Goal: Information Seeking & Learning: Compare options

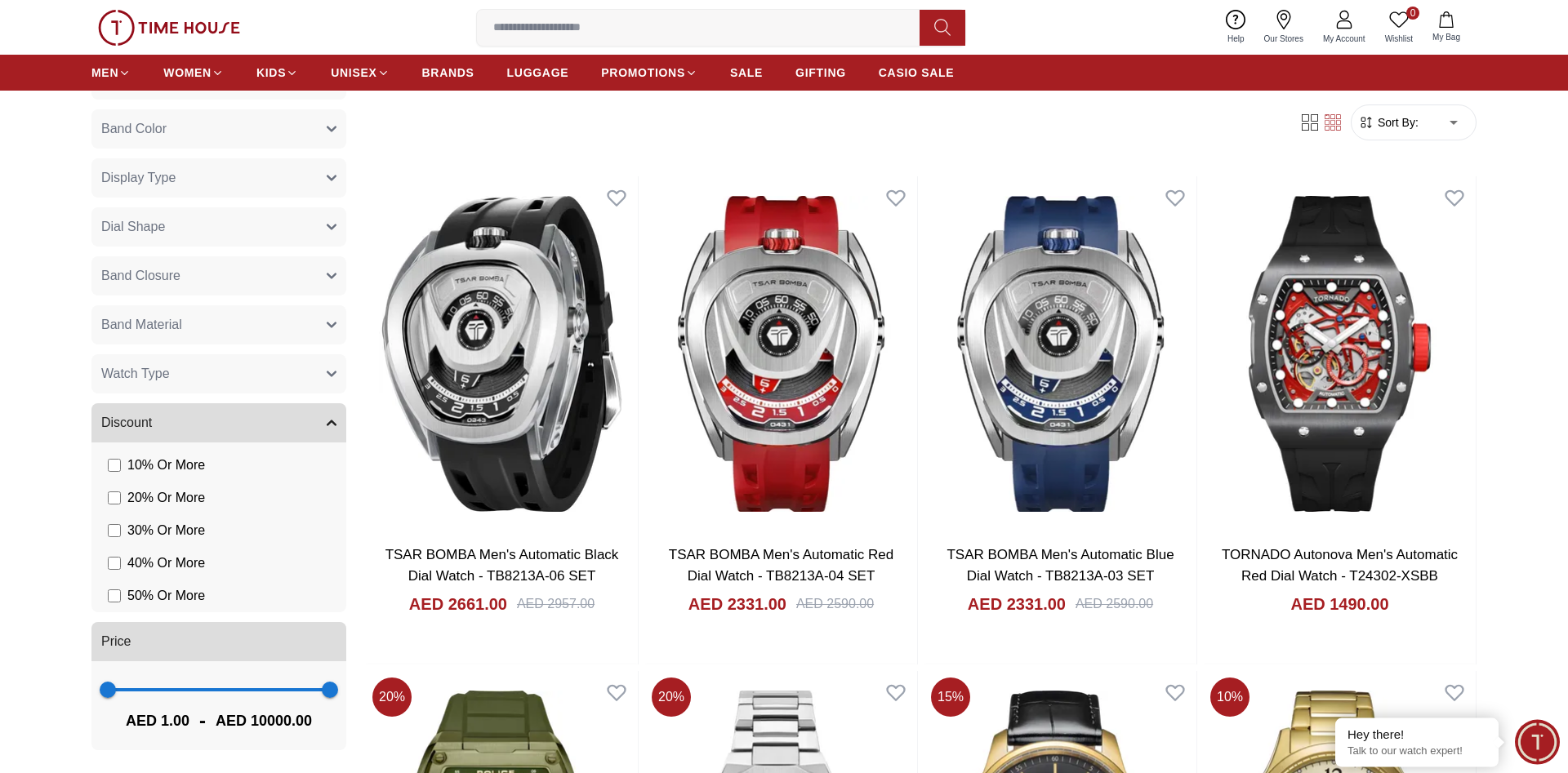
scroll to position [167, 0]
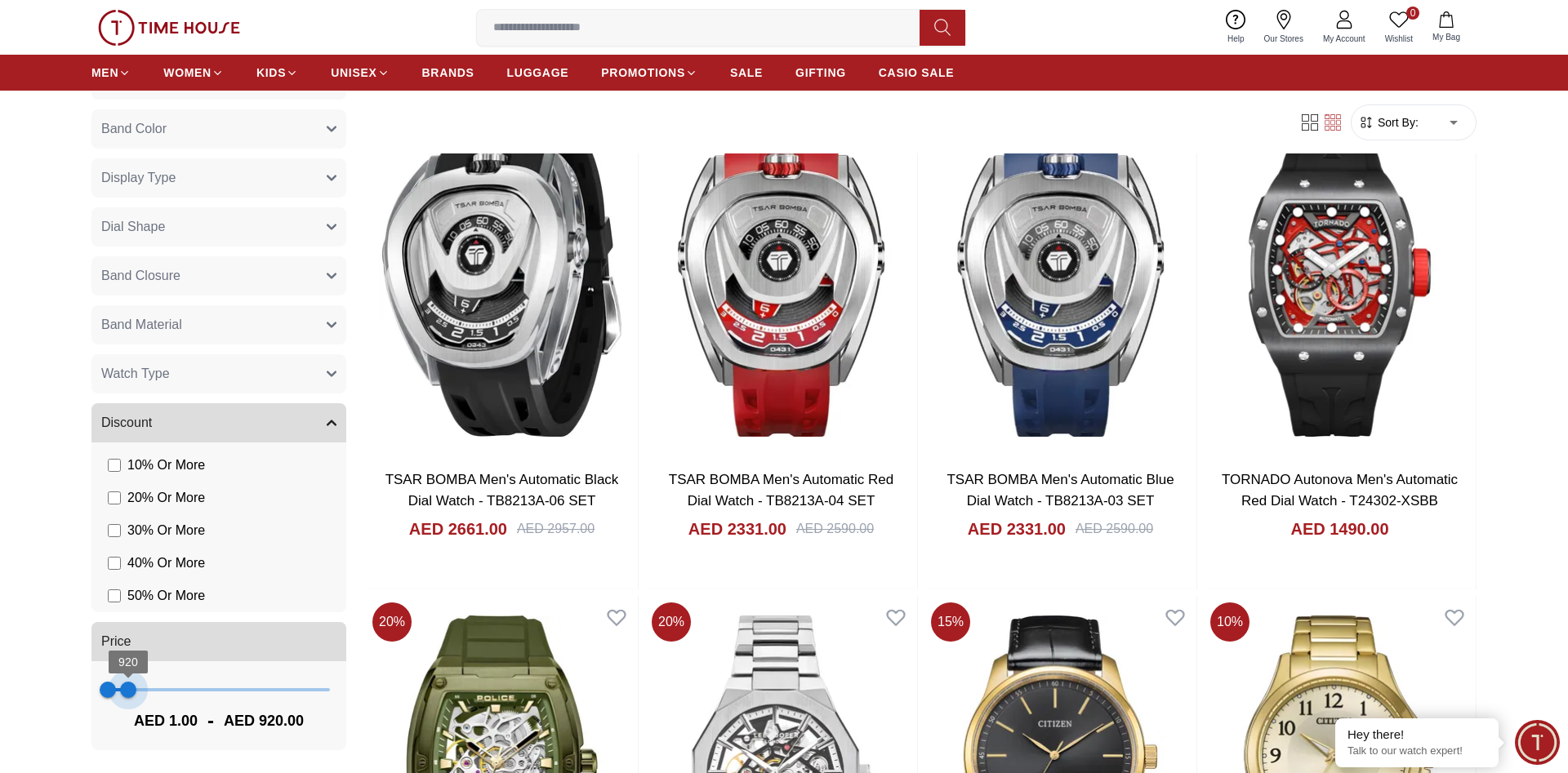
type input "***"
drag, startPoint x: 322, startPoint y: 688, endPoint x: 129, endPoint y: 688, distance: 193.0
click at [129, 688] on span "957" at bounding box center [129, 690] width 16 height 16
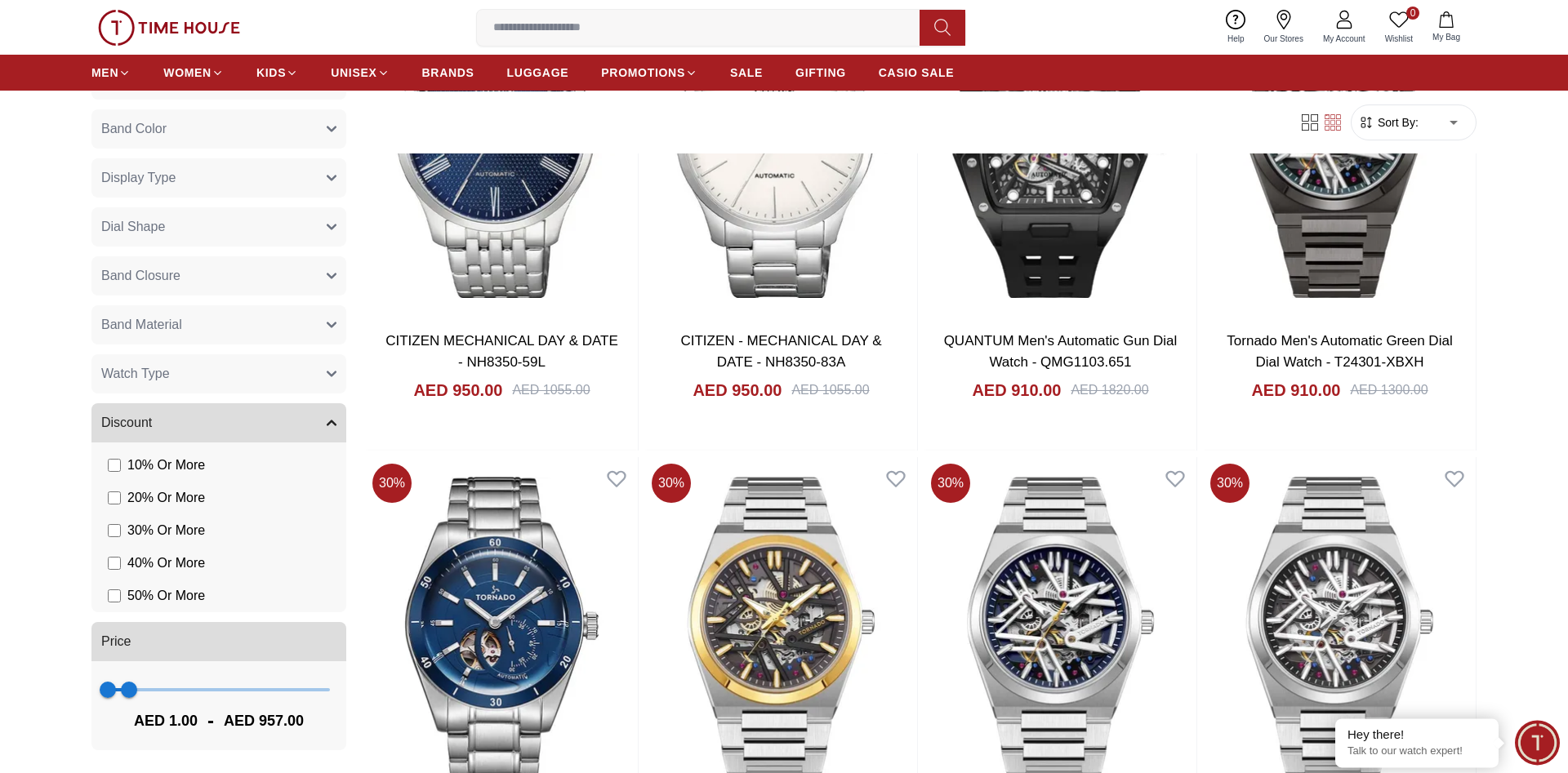
scroll to position [333, 0]
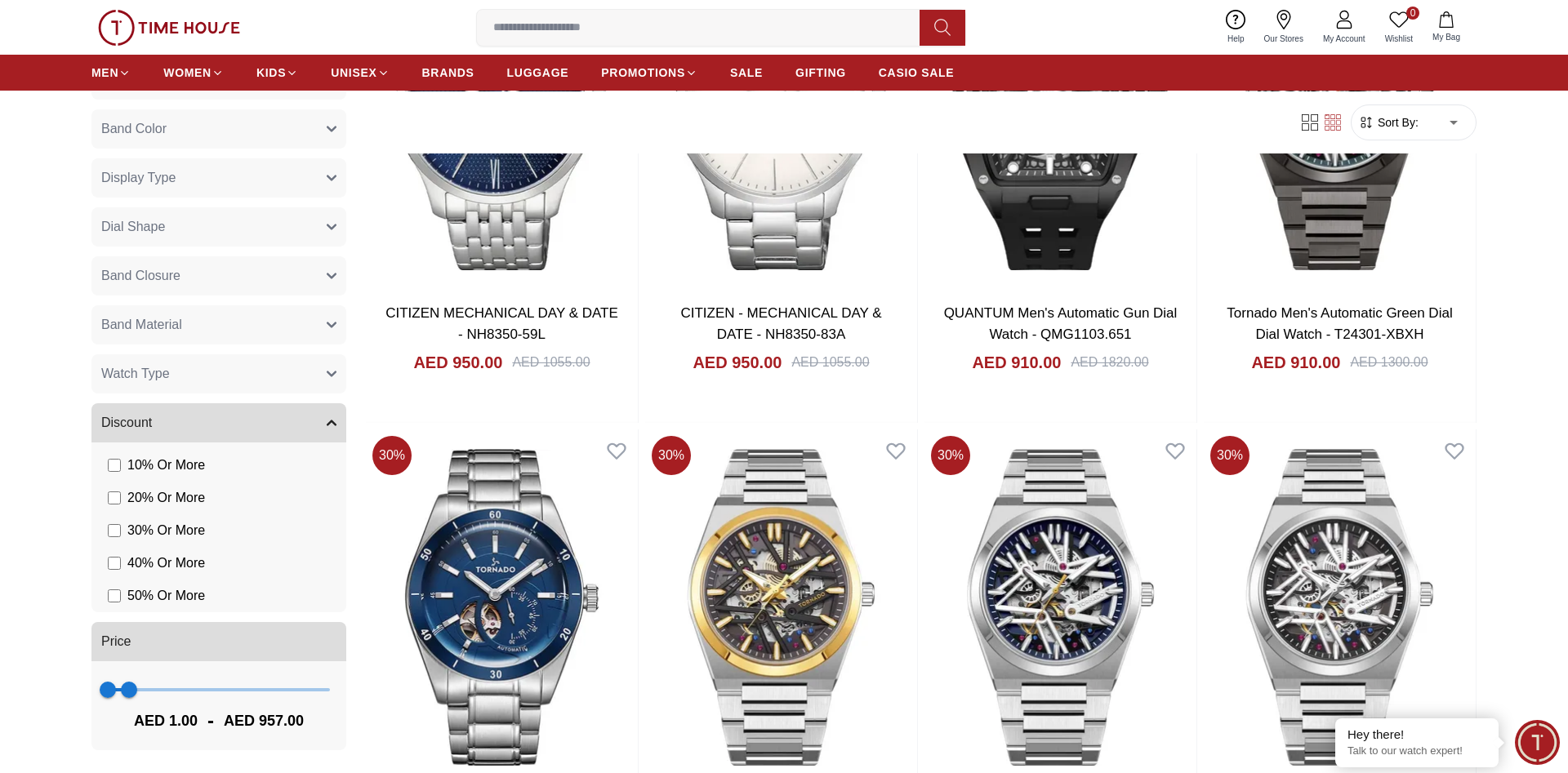
click at [331, 376] on icon "button" at bounding box center [331, 375] width 9 height 4
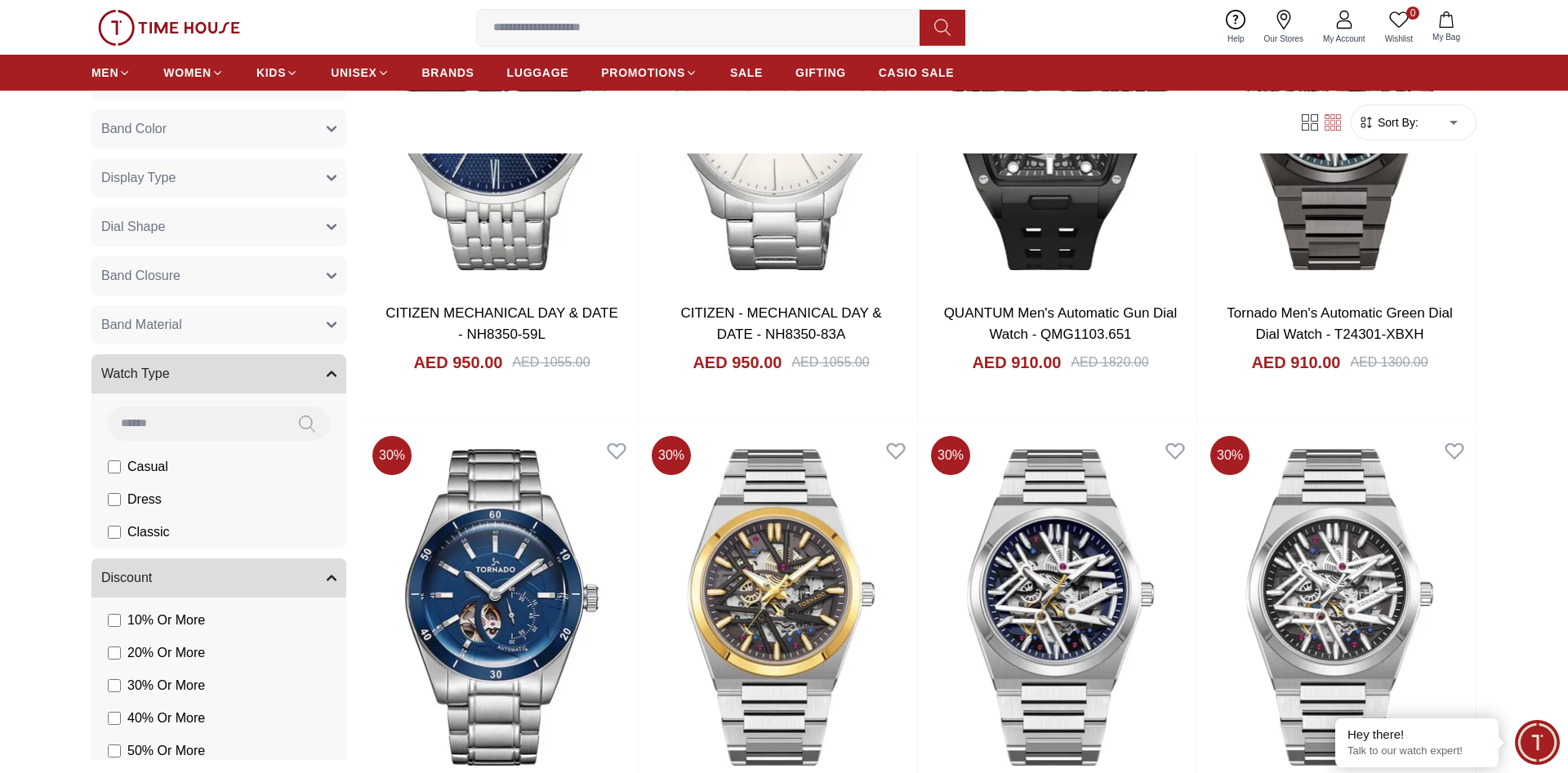
click at [330, 374] on icon "button" at bounding box center [331, 375] width 9 height 4
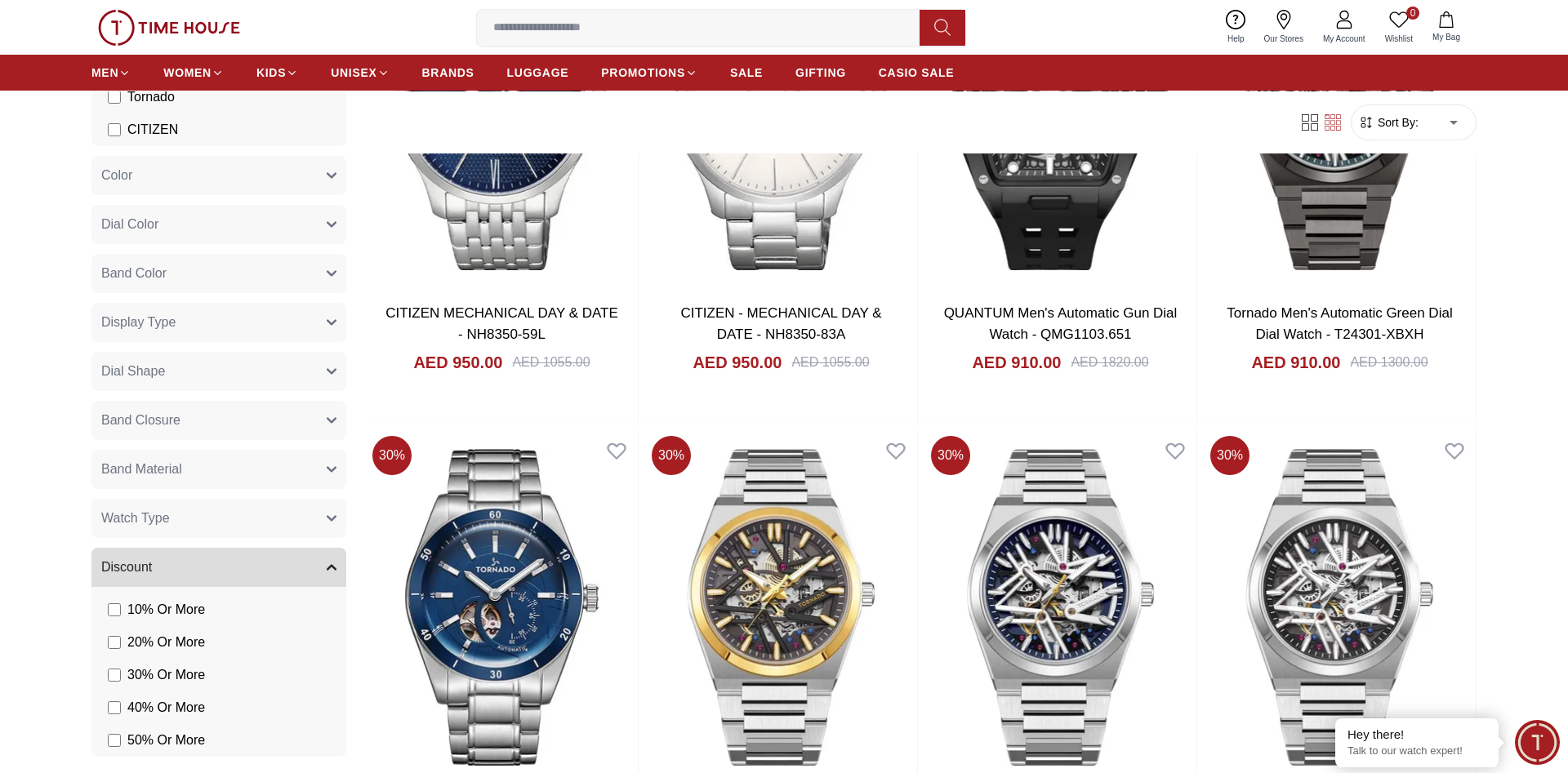
scroll to position [304, 0]
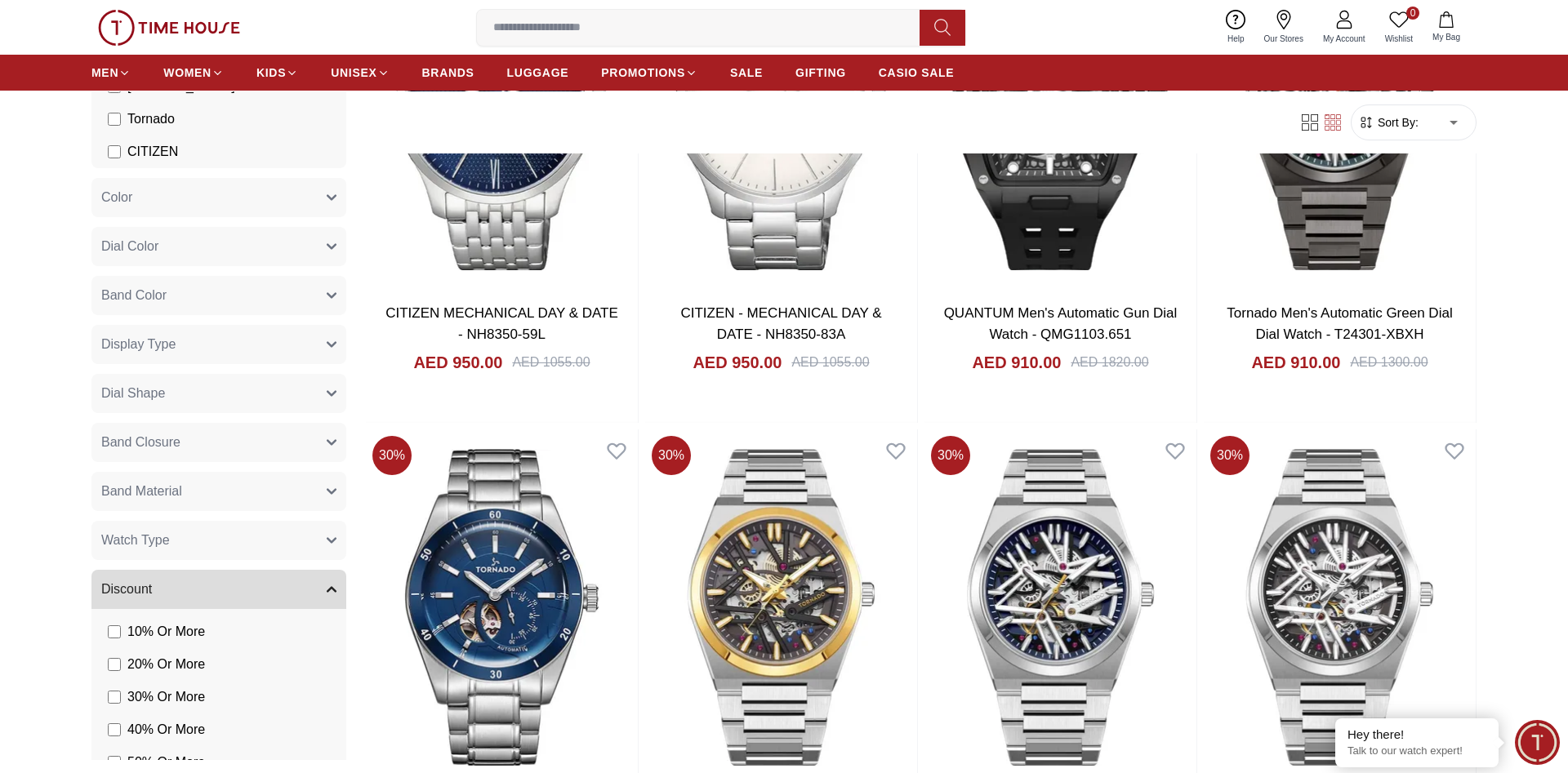
click at [321, 395] on button "Dial Shape" at bounding box center [219, 393] width 255 height 39
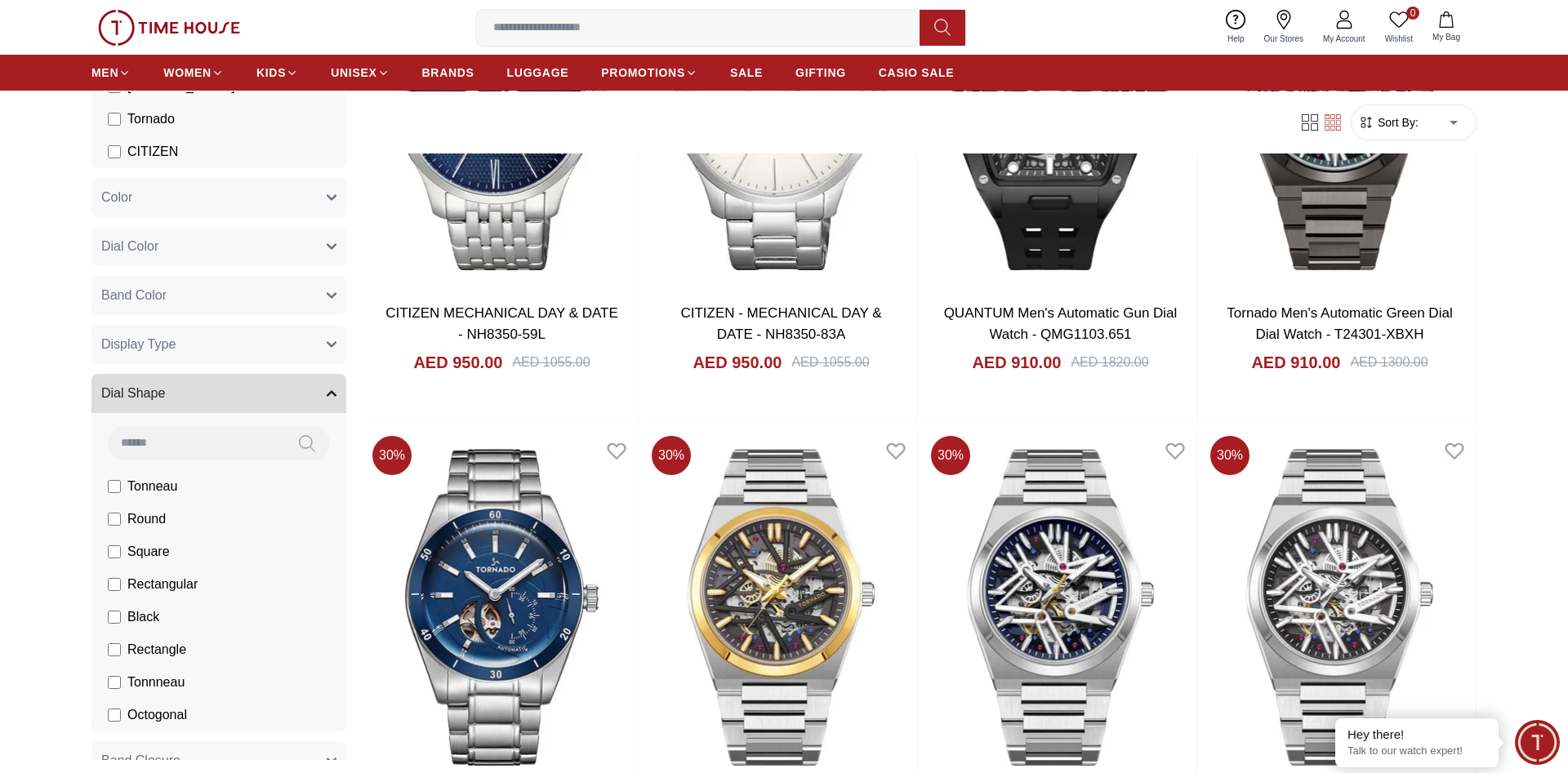
click at [321, 395] on button "Dial Shape" at bounding box center [219, 393] width 255 height 39
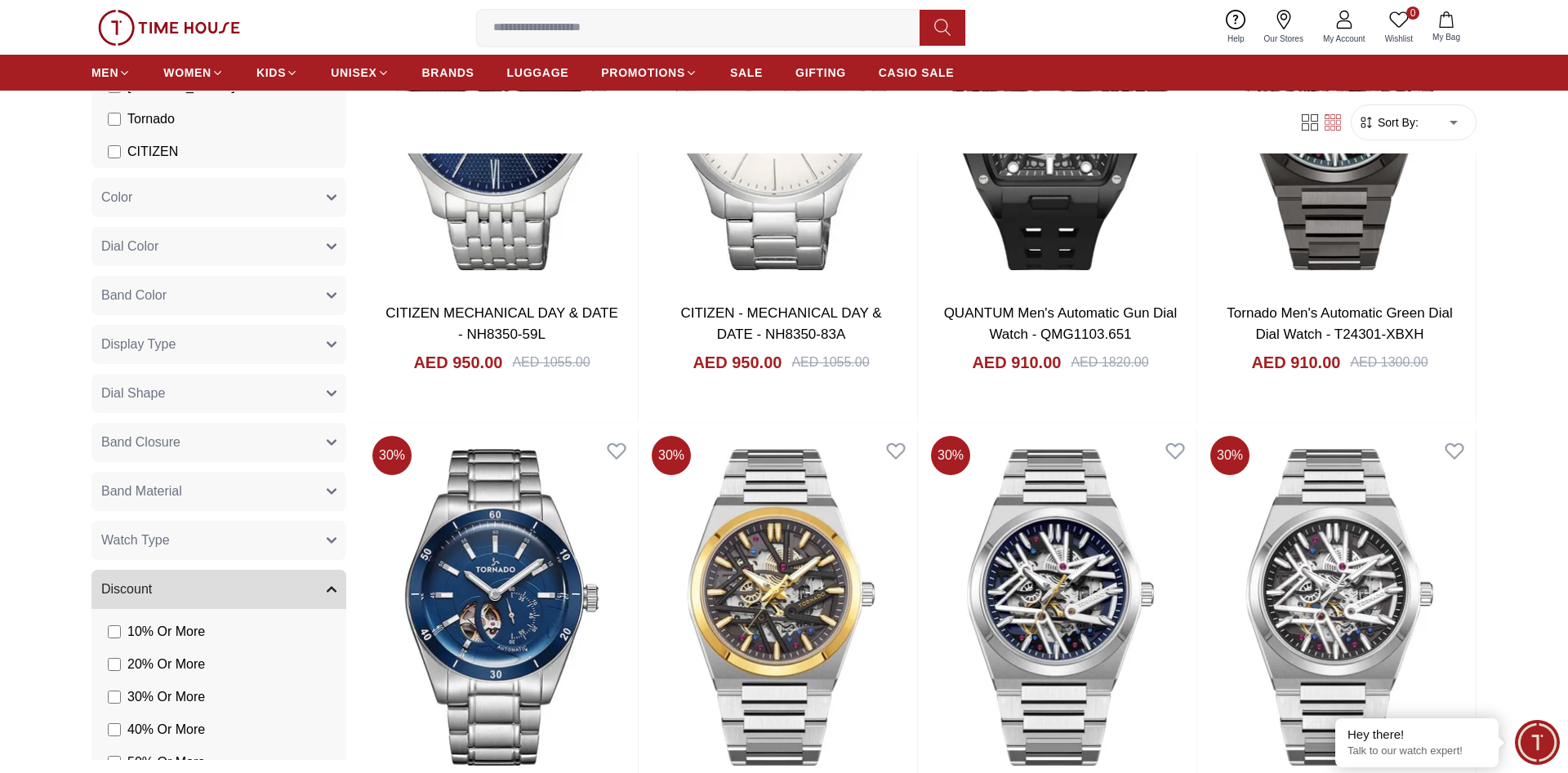
click at [326, 349] on button "Display Type" at bounding box center [219, 344] width 255 height 39
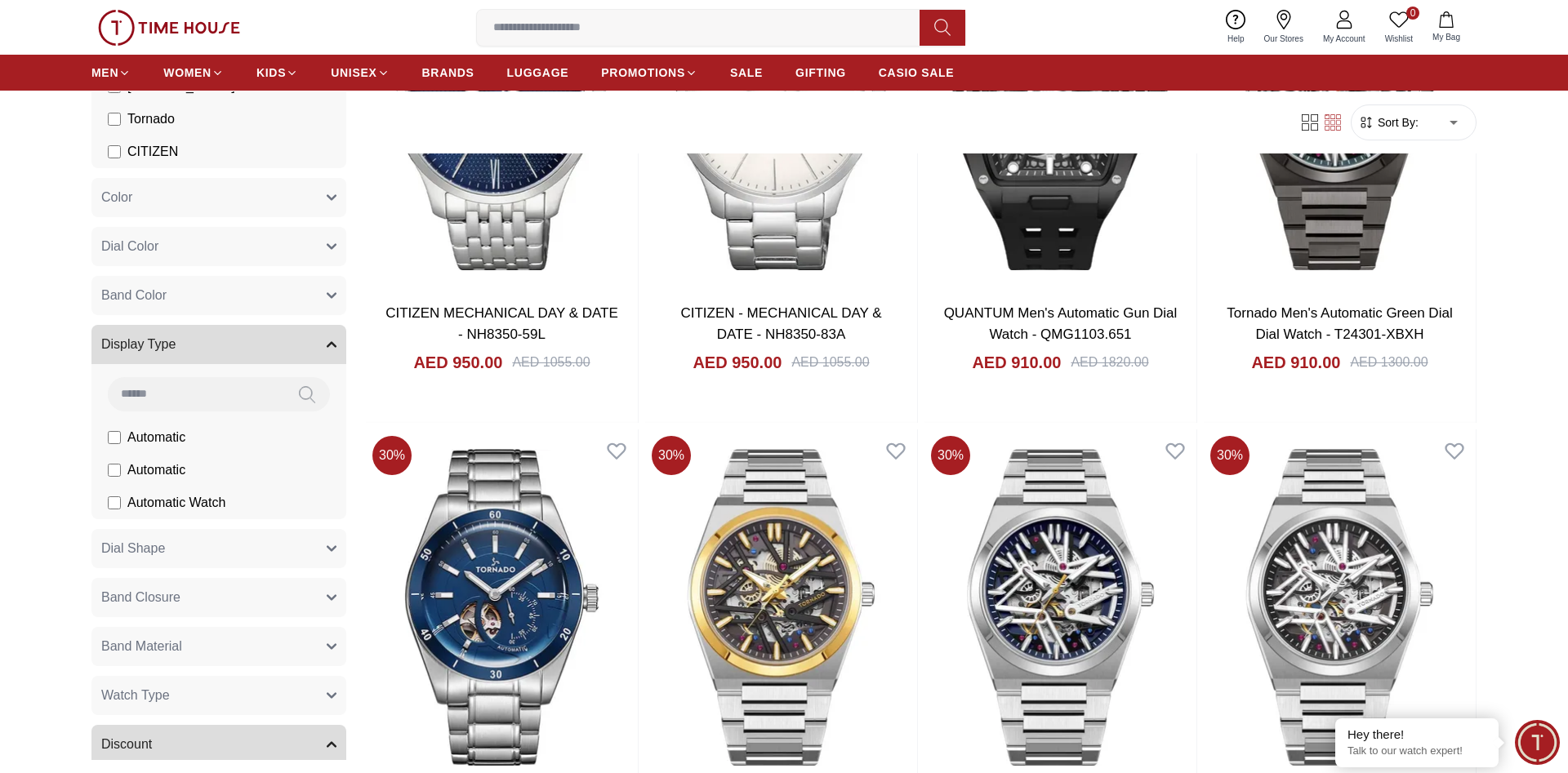
click at [327, 342] on icon "button" at bounding box center [331, 344] width 9 height 9
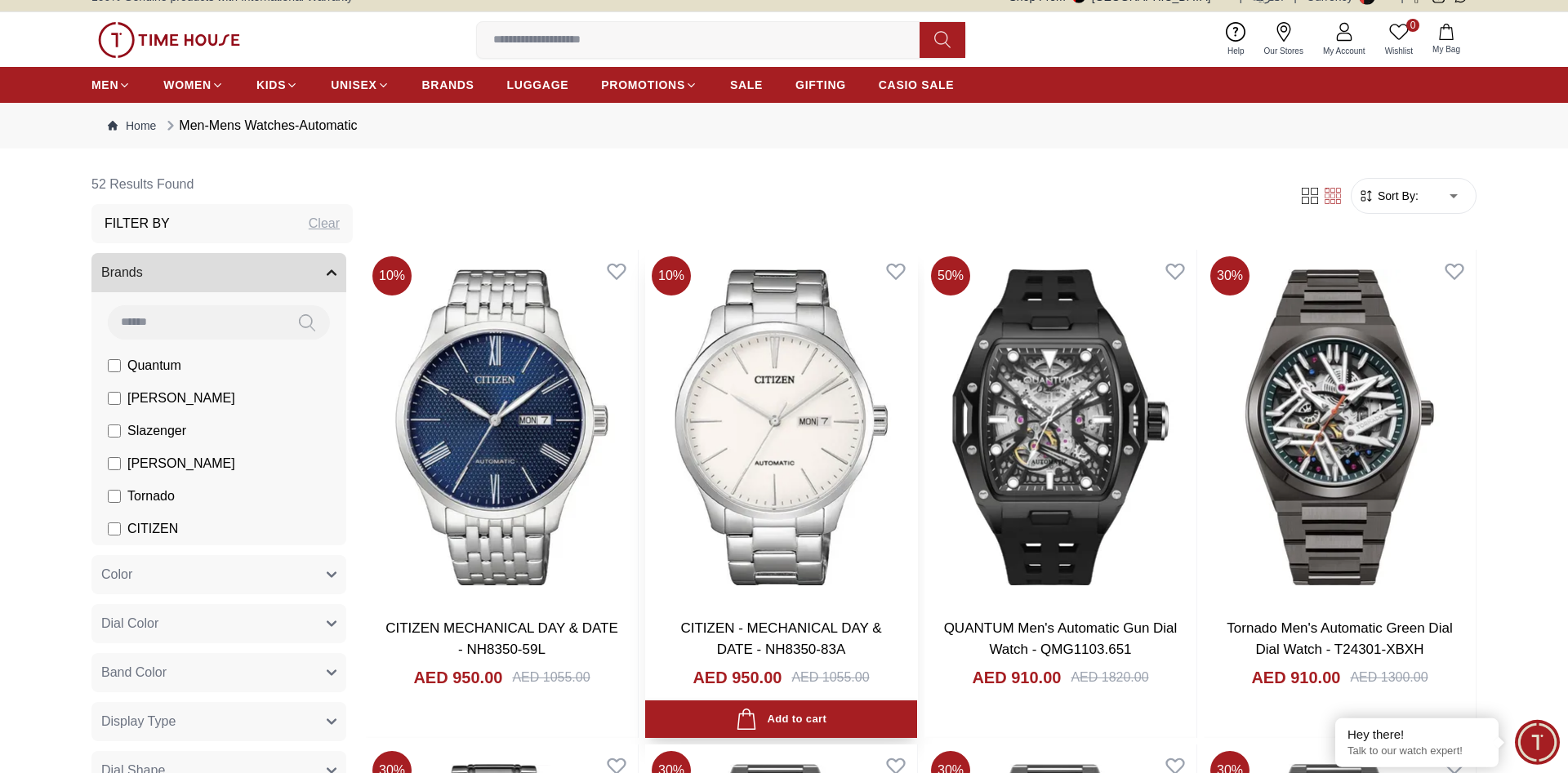
scroll to position [0, 0]
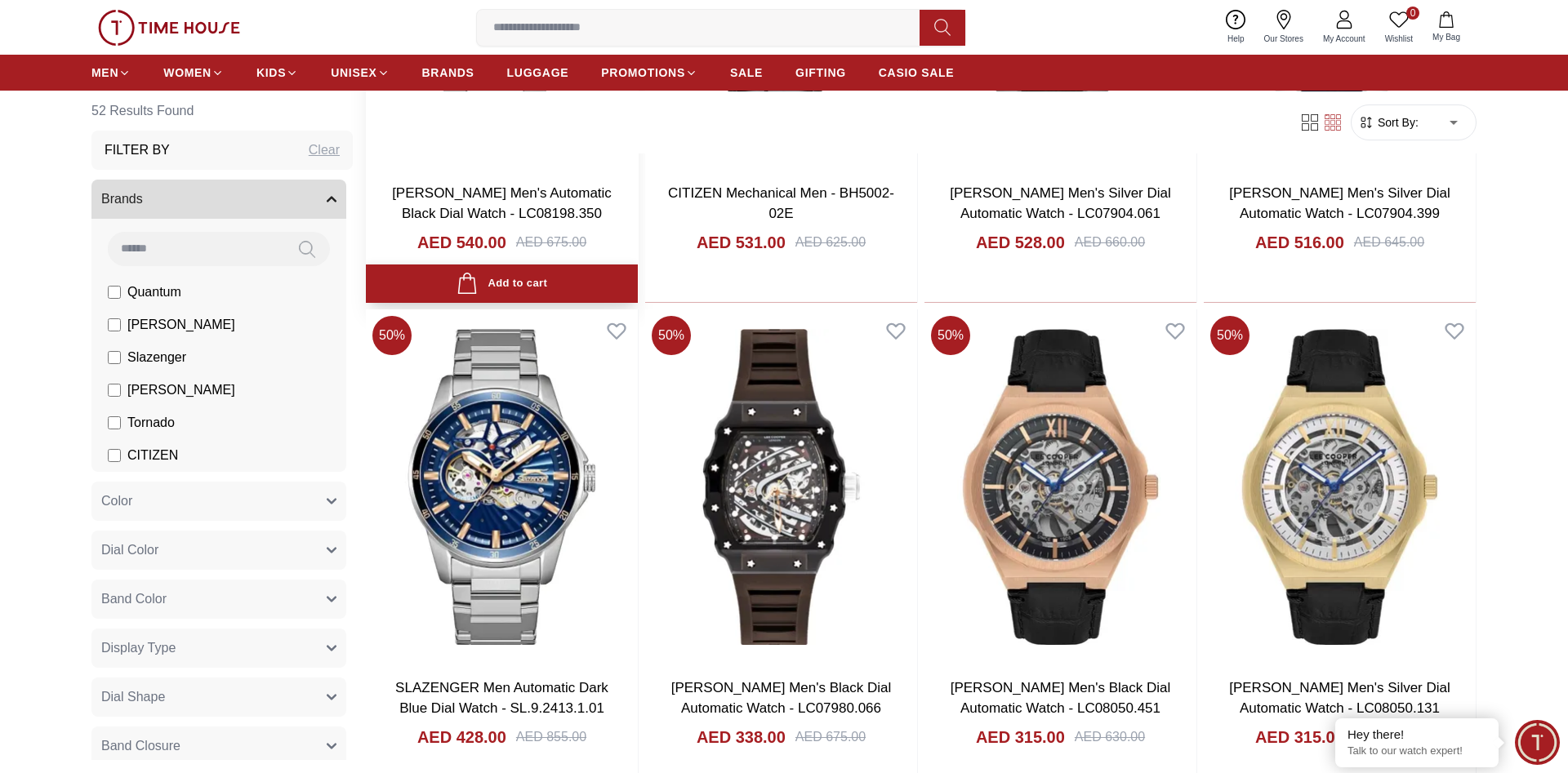
scroll to position [4498, 0]
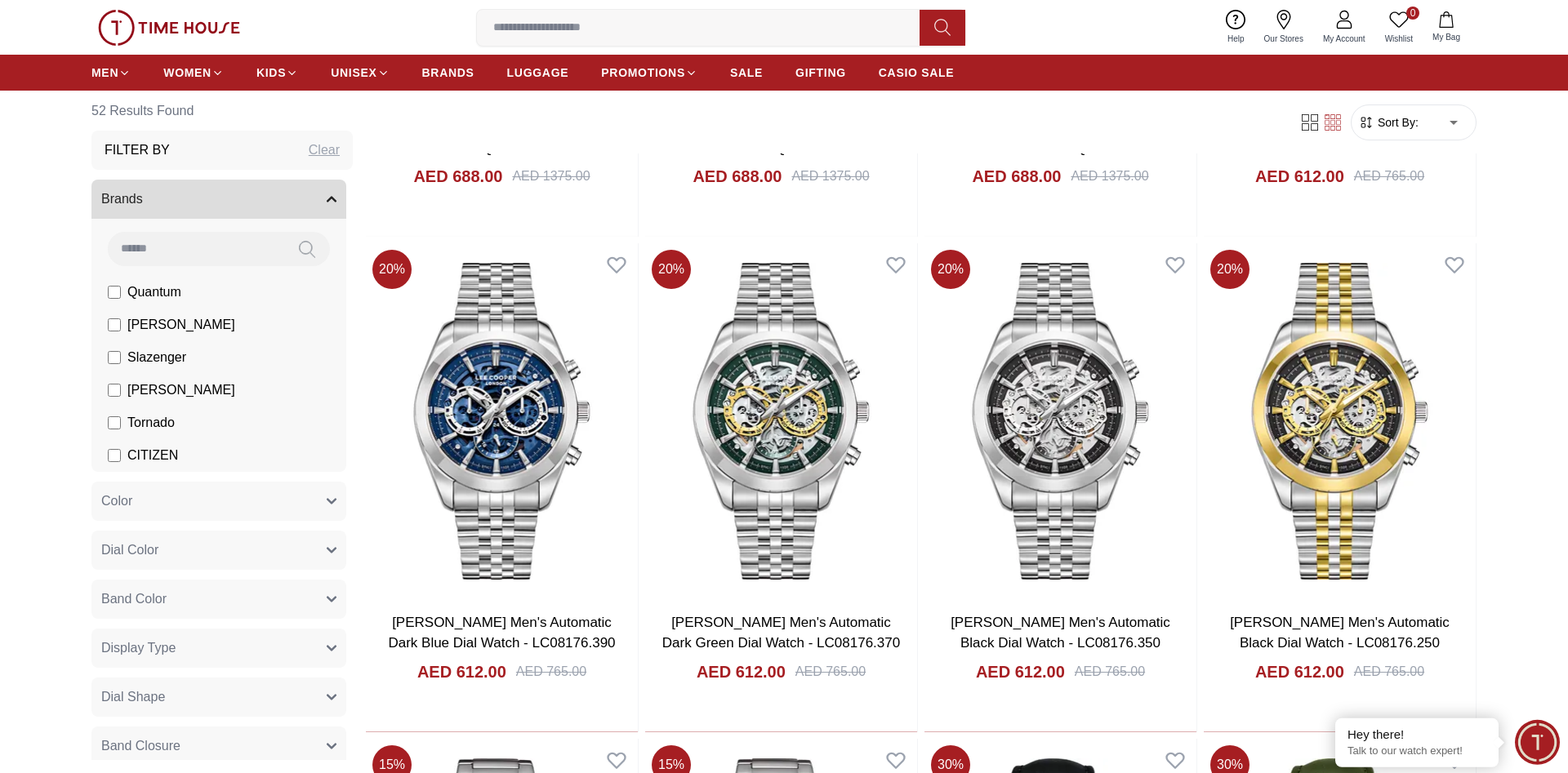
scroll to position [2499, 0]
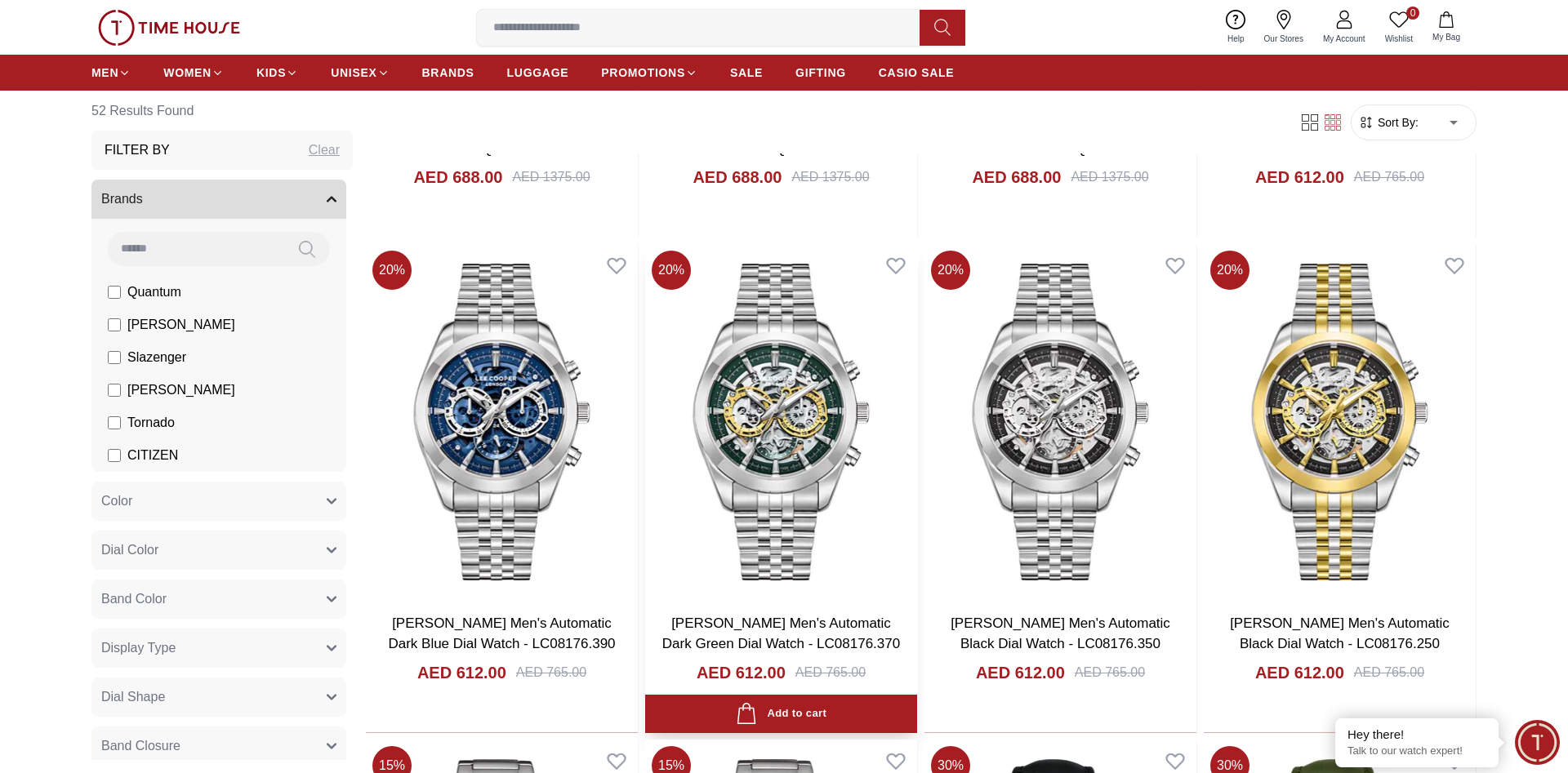
click at [763, 430] on img at bounding box center [781, 421] width 272 height 355
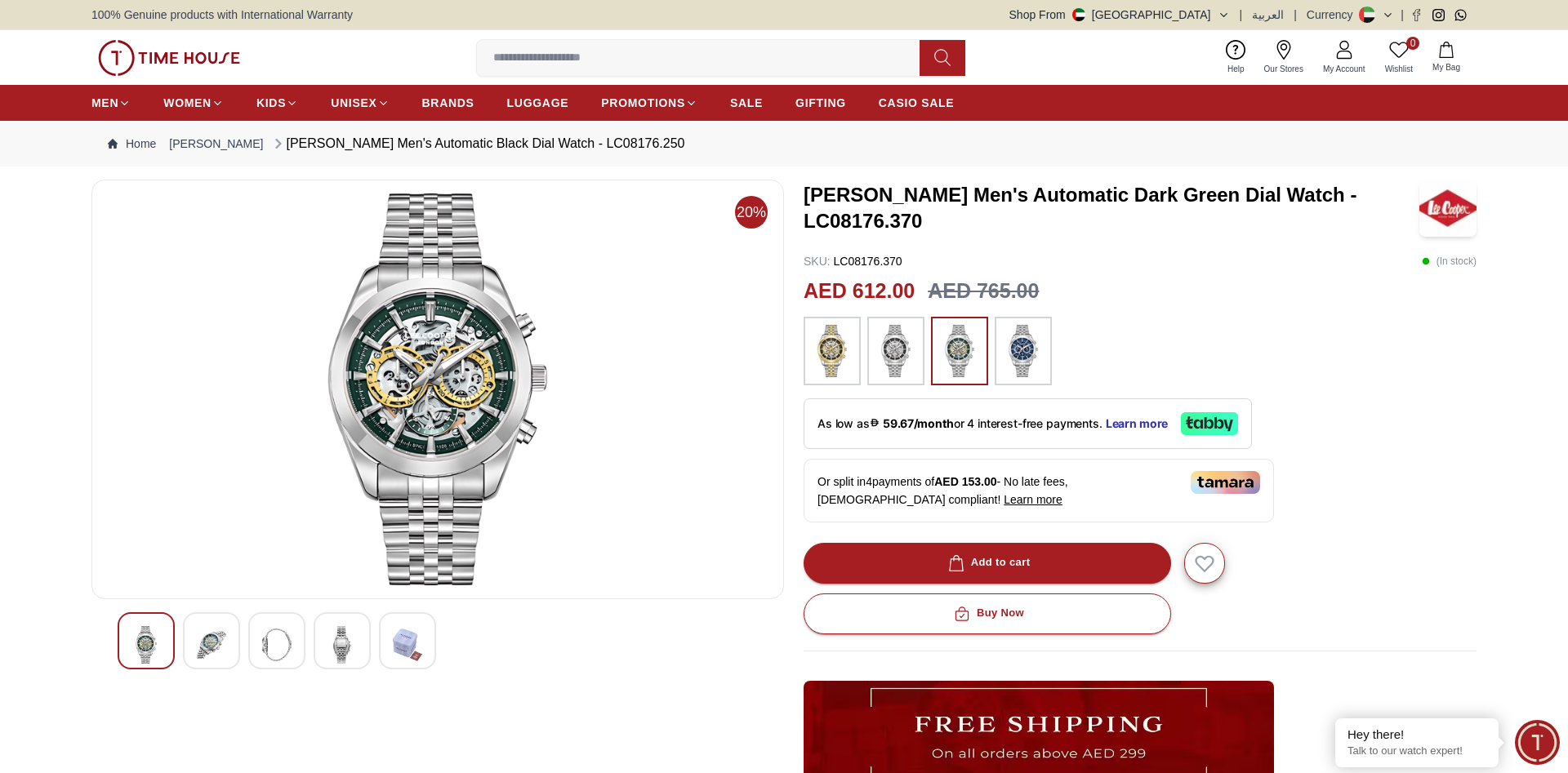
click at [219, 636] on img at bounding box center [211, 645] width 29 height 38
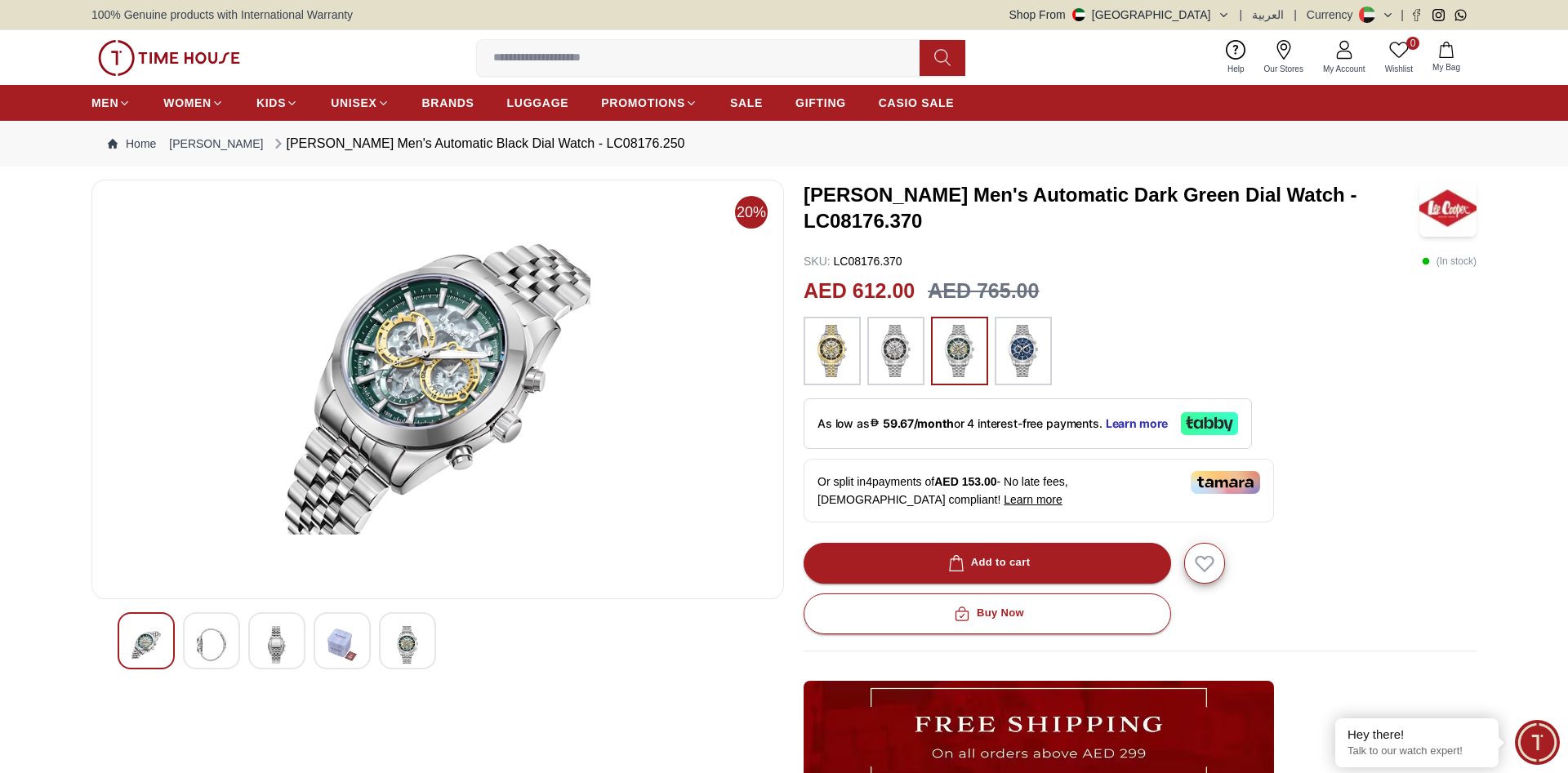
click at [281, 641] on img at bounding box center [276, 645] width 29 height 38
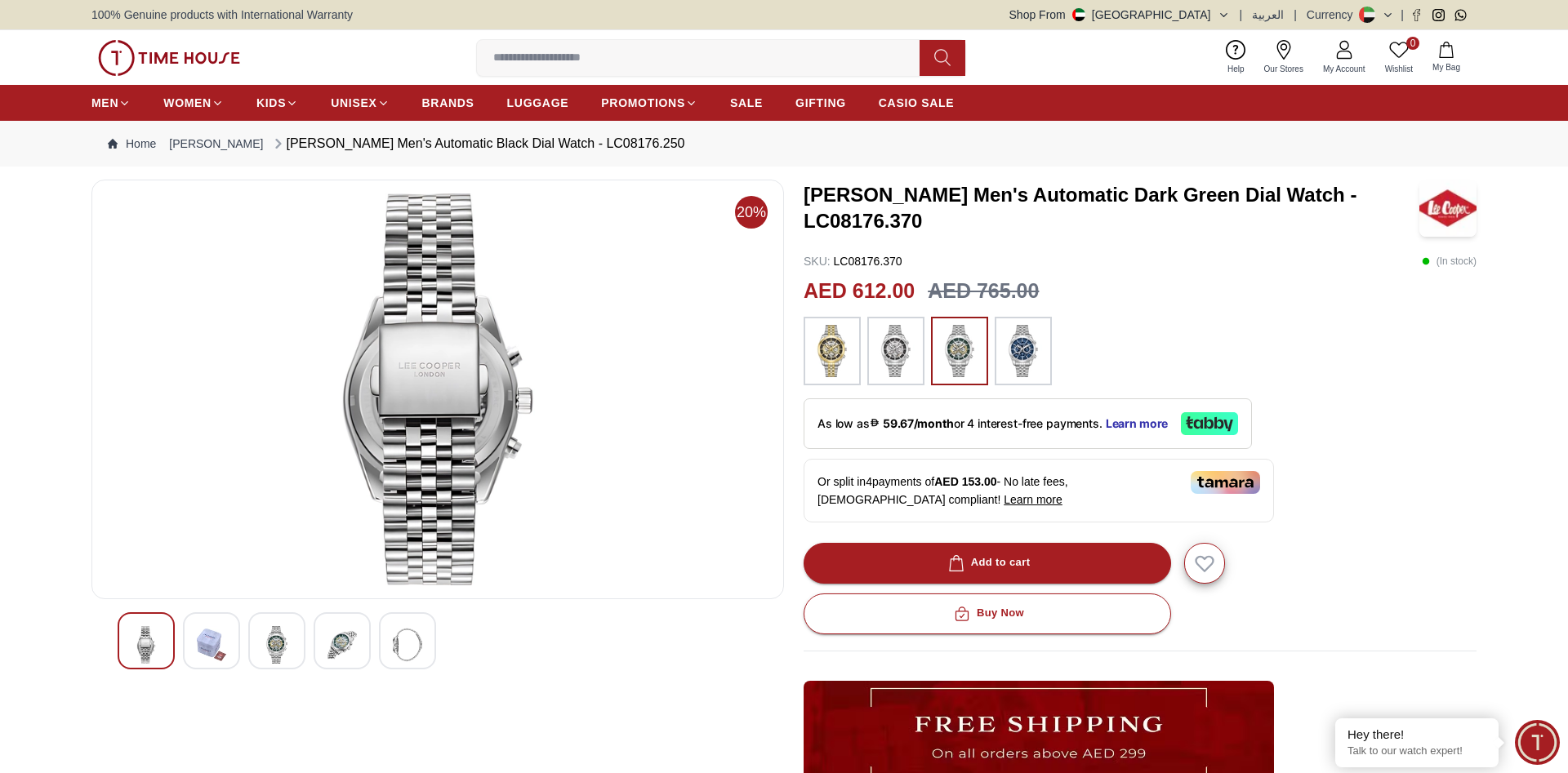
click at [343, 642] on img at bounding box center [342, 645] width 29 height 38
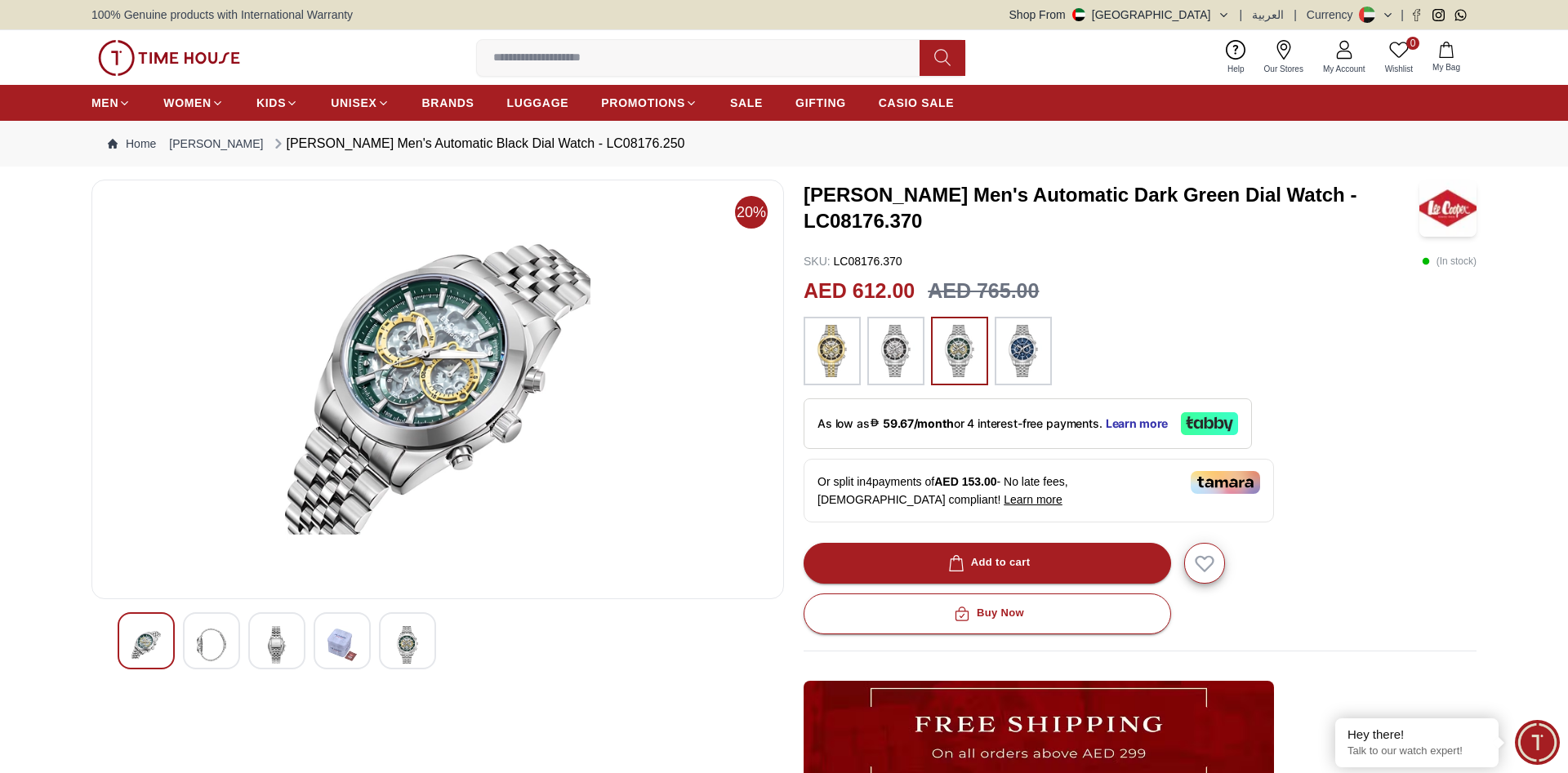
click at [415, 636] on img at bounding box center [407, 645] width 29 height 38
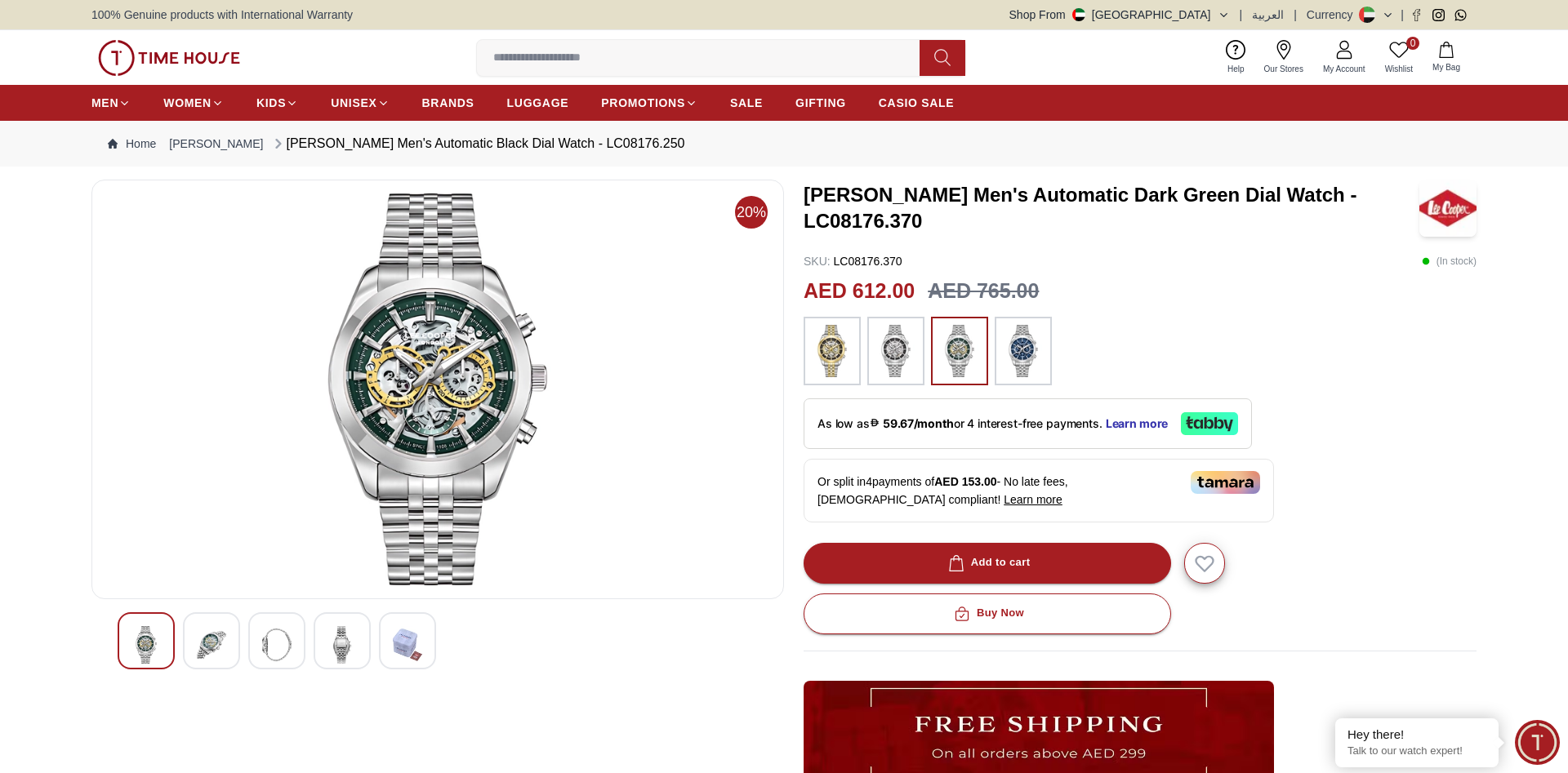
click at [892, 361] on img at bounding box center [895, 351] width 41 height 52
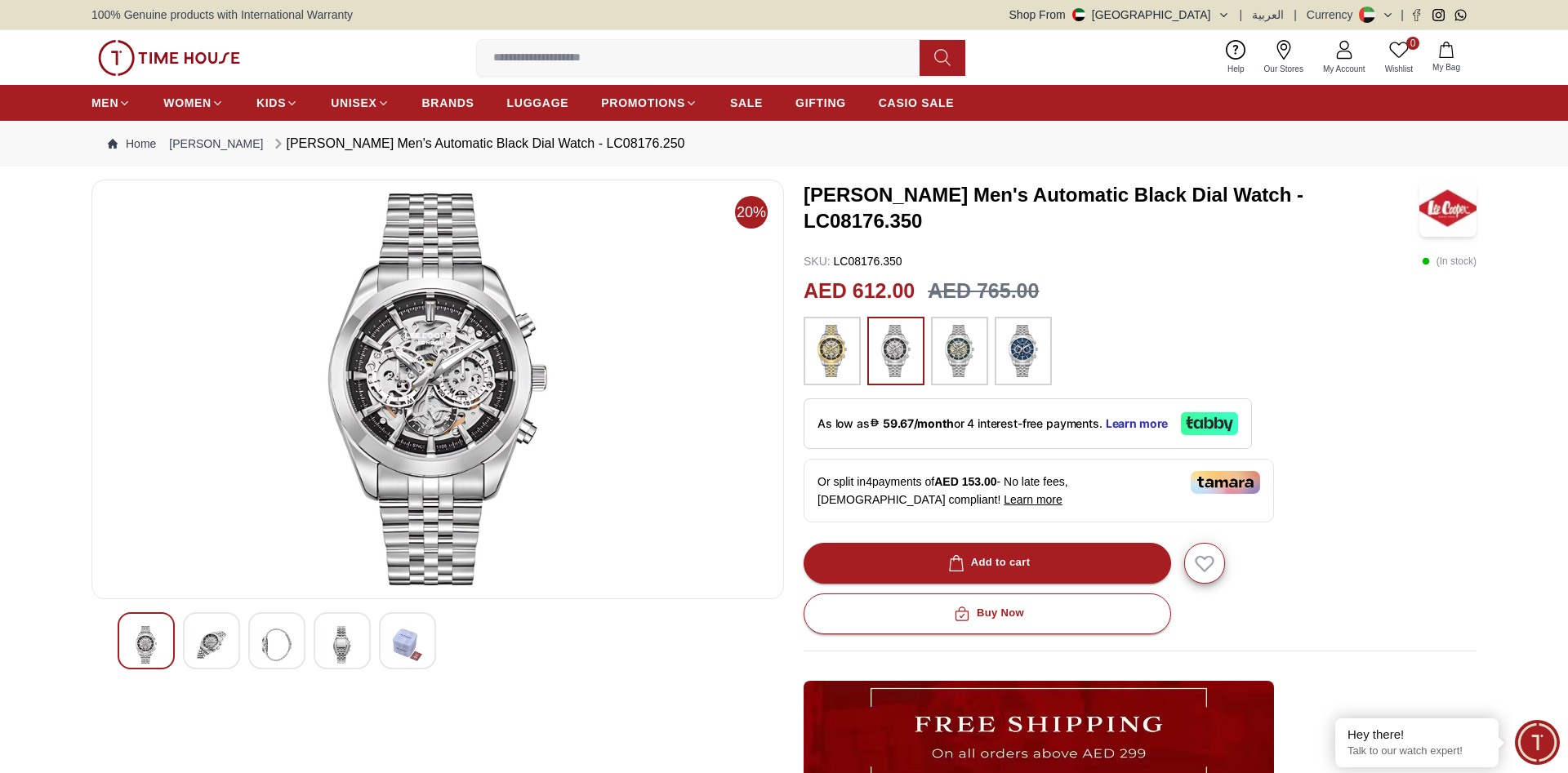
click at [834, 357] on img at bounding box center [832, 351] width 41 height 52
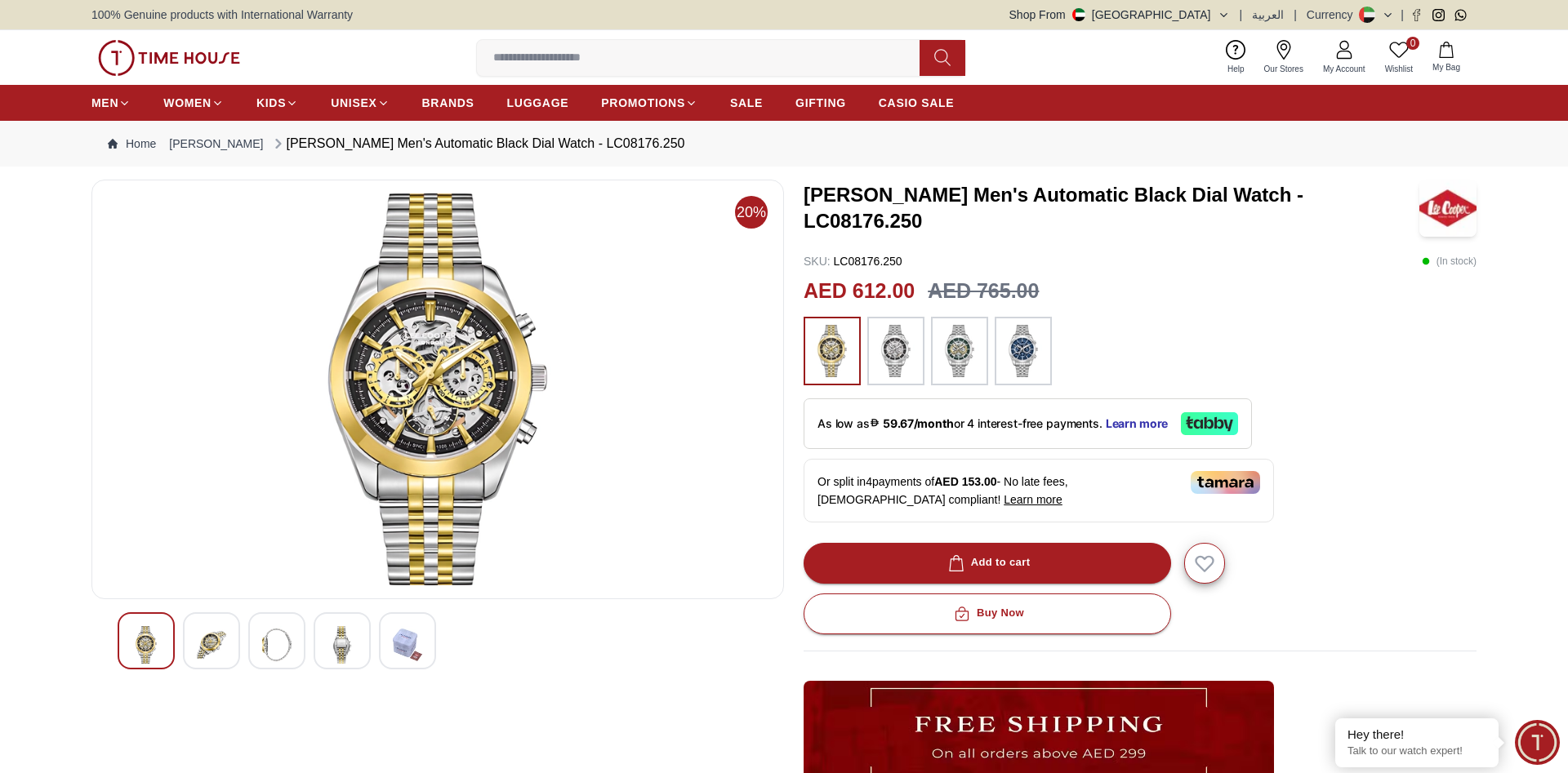
click at [964, 361] on img at bounding box center [960, 351] width 41 height 52
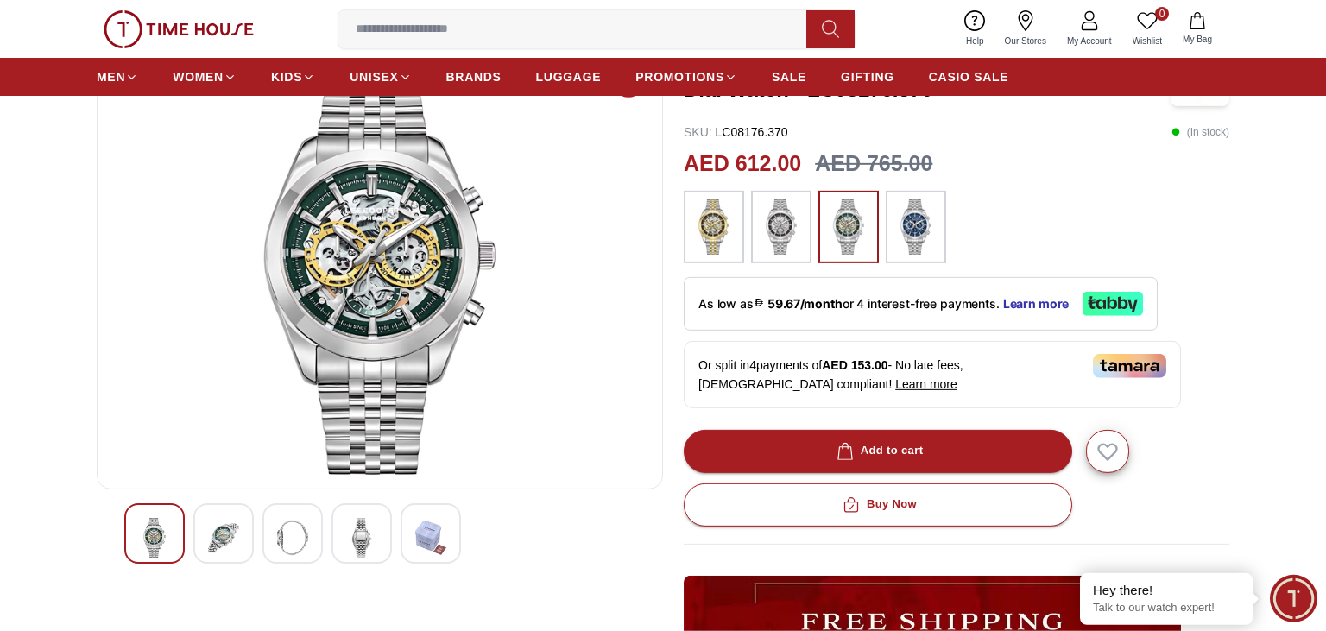
scroll to position [91, 0]
